Goal: Find specific page/section: Find specific page/section

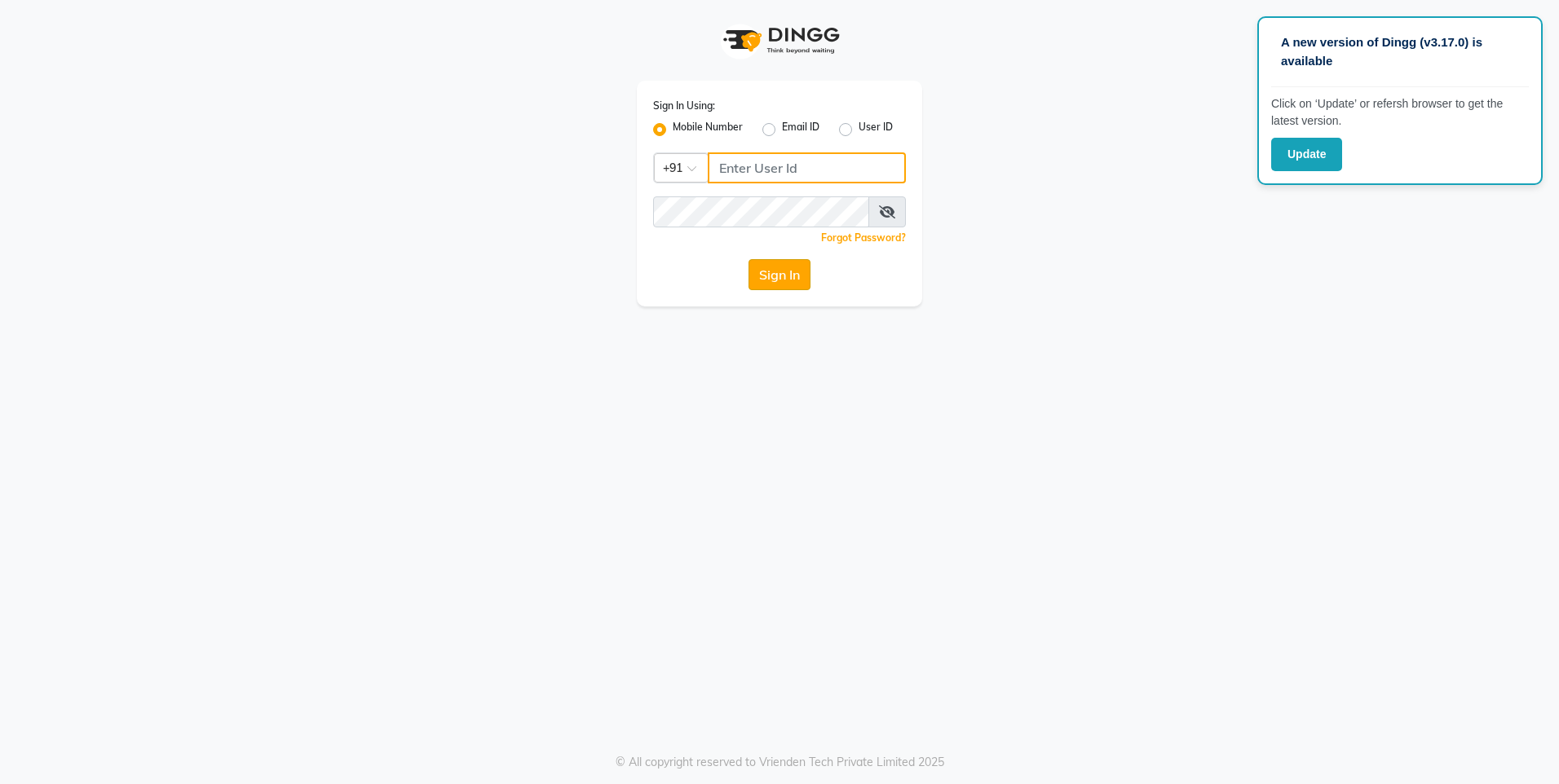
type input "7208104635"
click at [792, 282] on button "Sign In" at bounding box center [780, 275] width 62 height 31
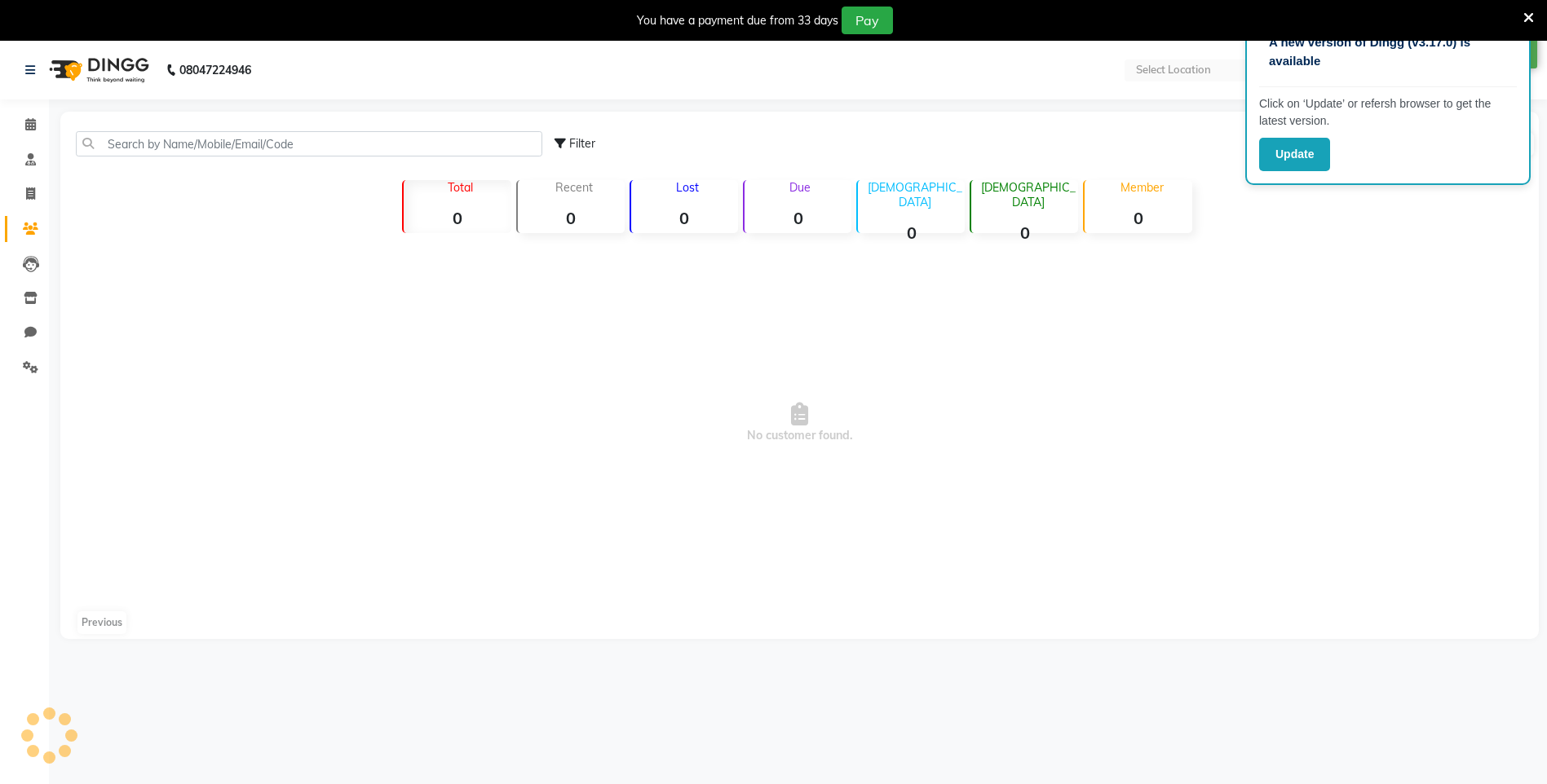
select select "en"
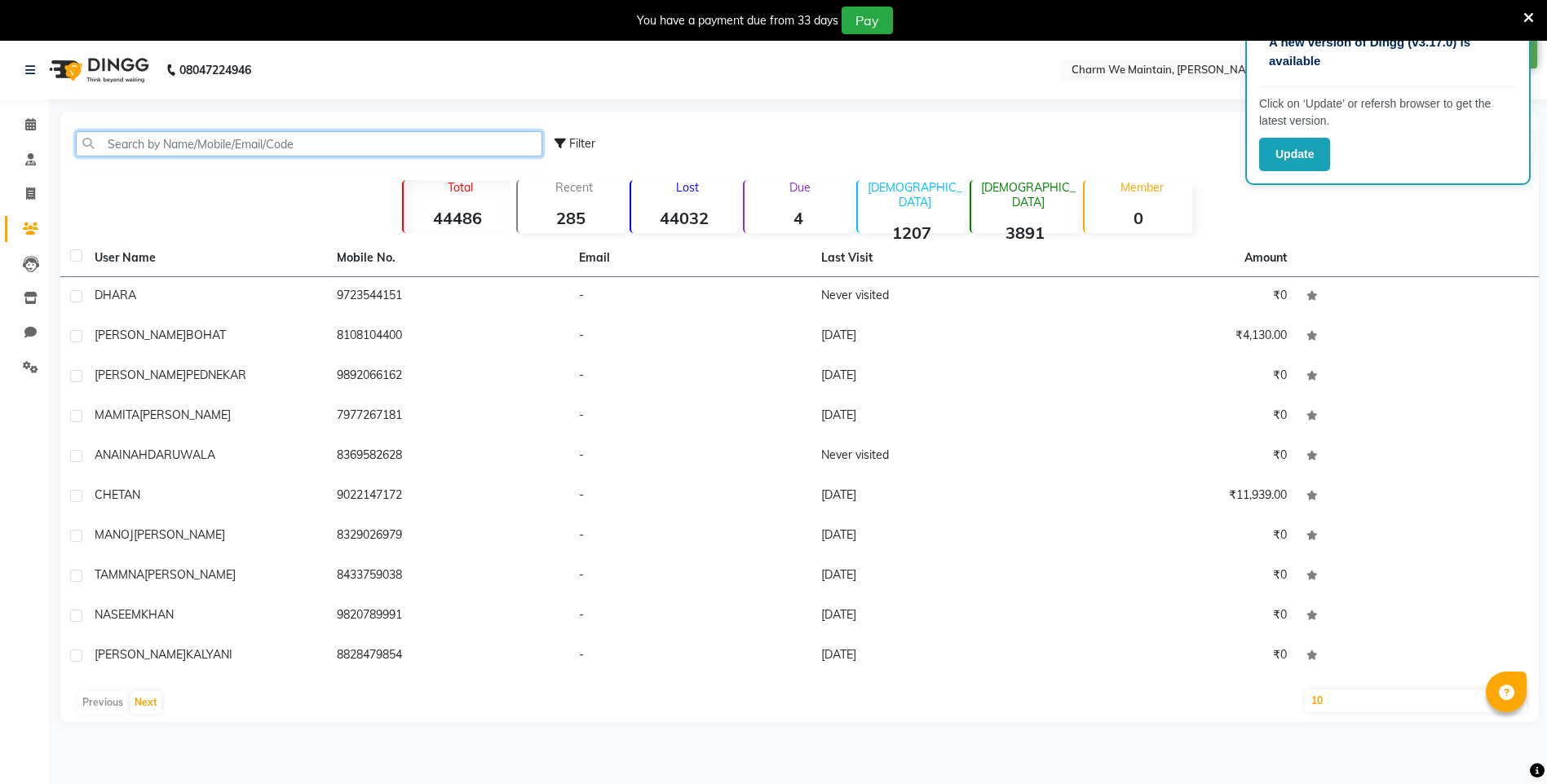
click at [317, 149] on input "text" at bounding box center [309, 144] width 467 height 25
paste input "[PERSON_NAME]"
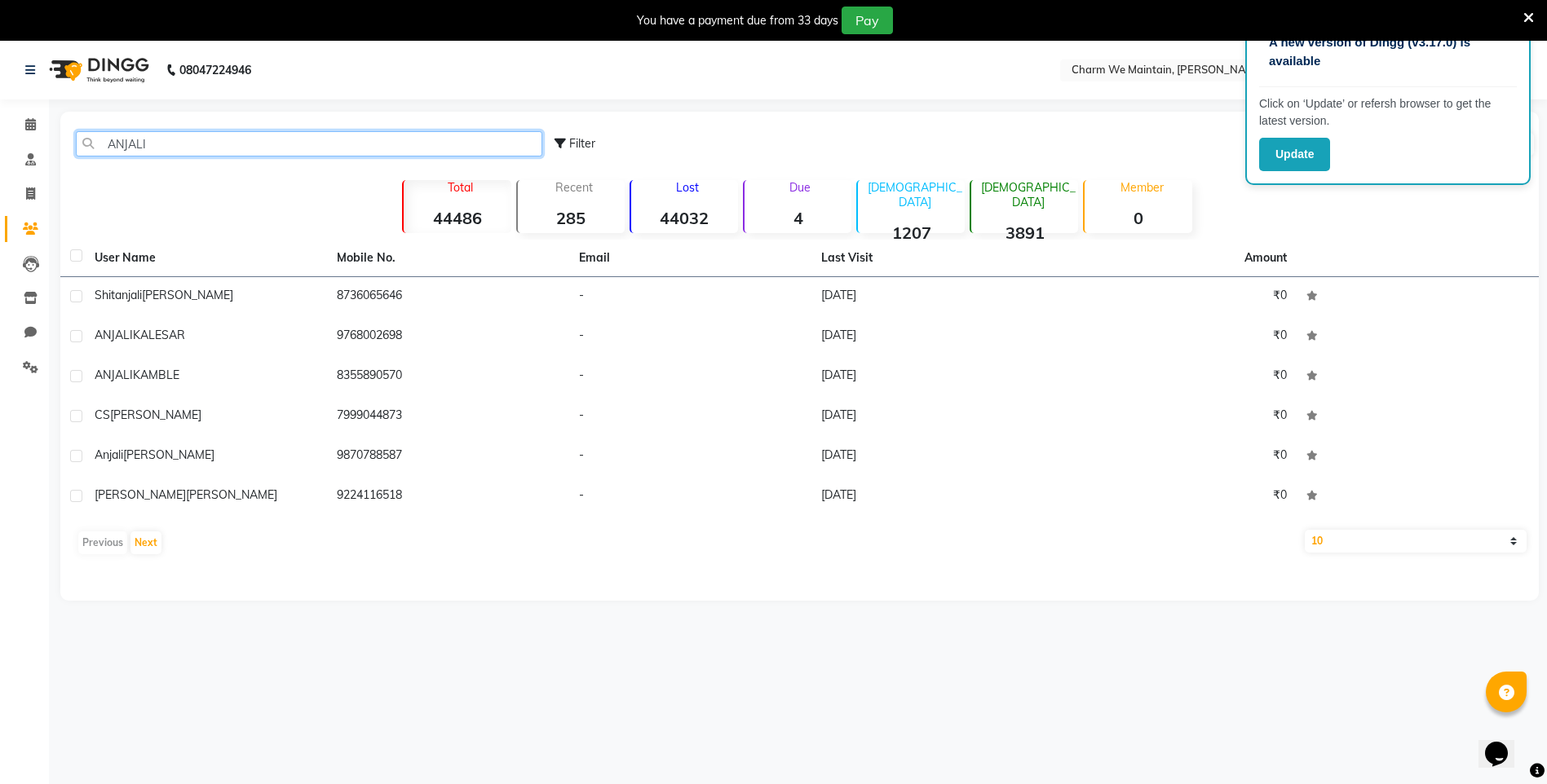
type input "ANJALI"
